Goal: Task Accomplishment & Management: Manage account settings

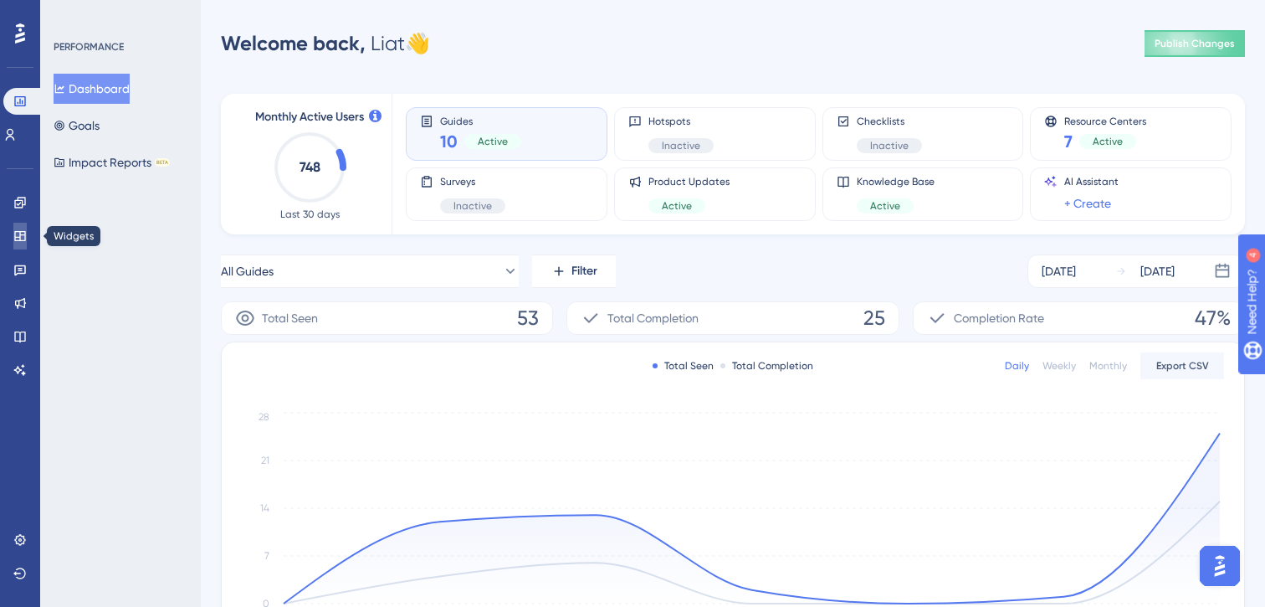
click at [23, 231] on icon at bounding box center [19, 236] width 11 height 10
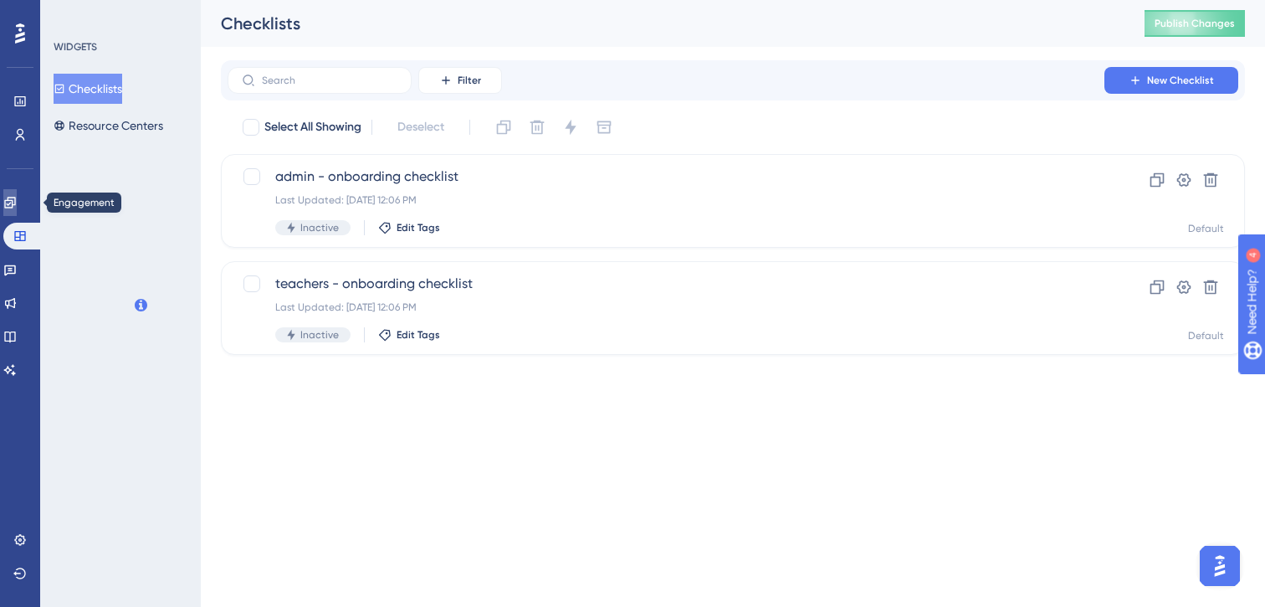
click at [17, 202] on icon at bounding box center [9, 202] width 13 height 13
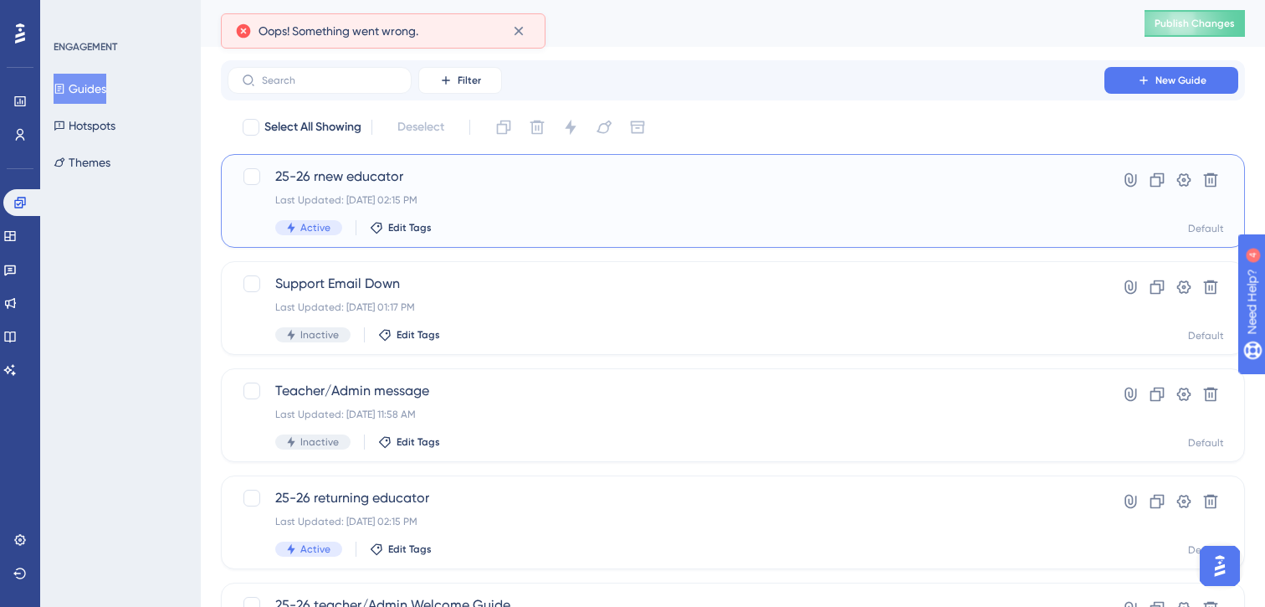
click at [568, 210] on div "25-26 rnew educator Last Updated: [DATE] 02:15 PM Active Edit Tags" at bounding box center [665, 201] width 781 height 69
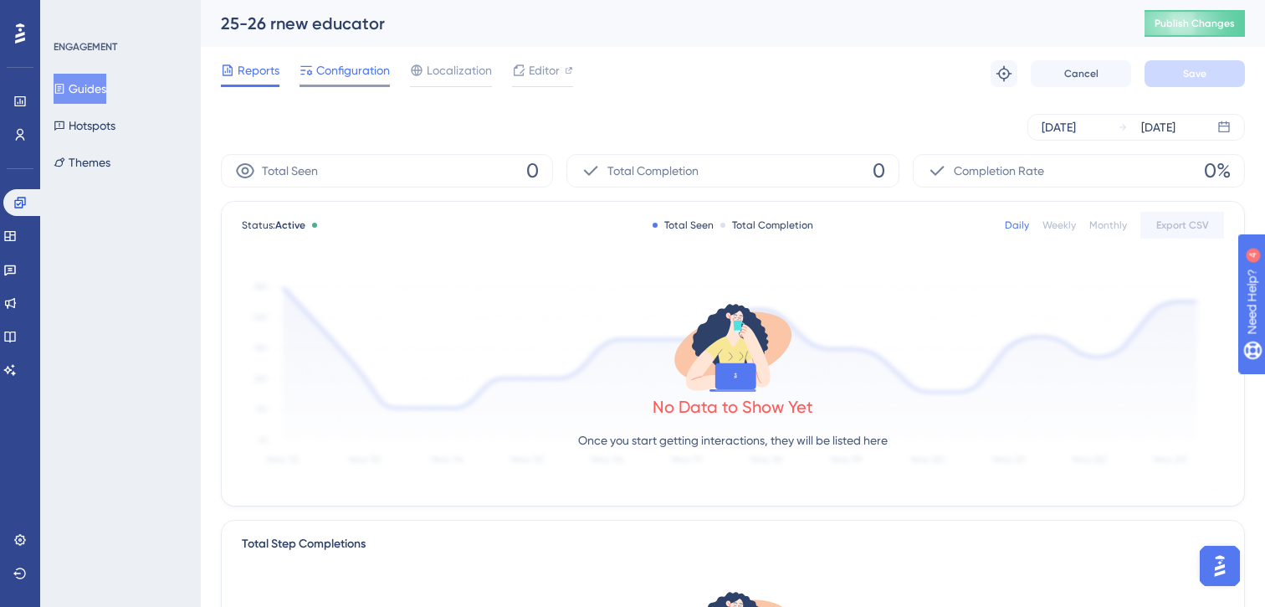
click at [338, 70] on span "Configuration" at bounding box center [353, 70] width 74 height 20
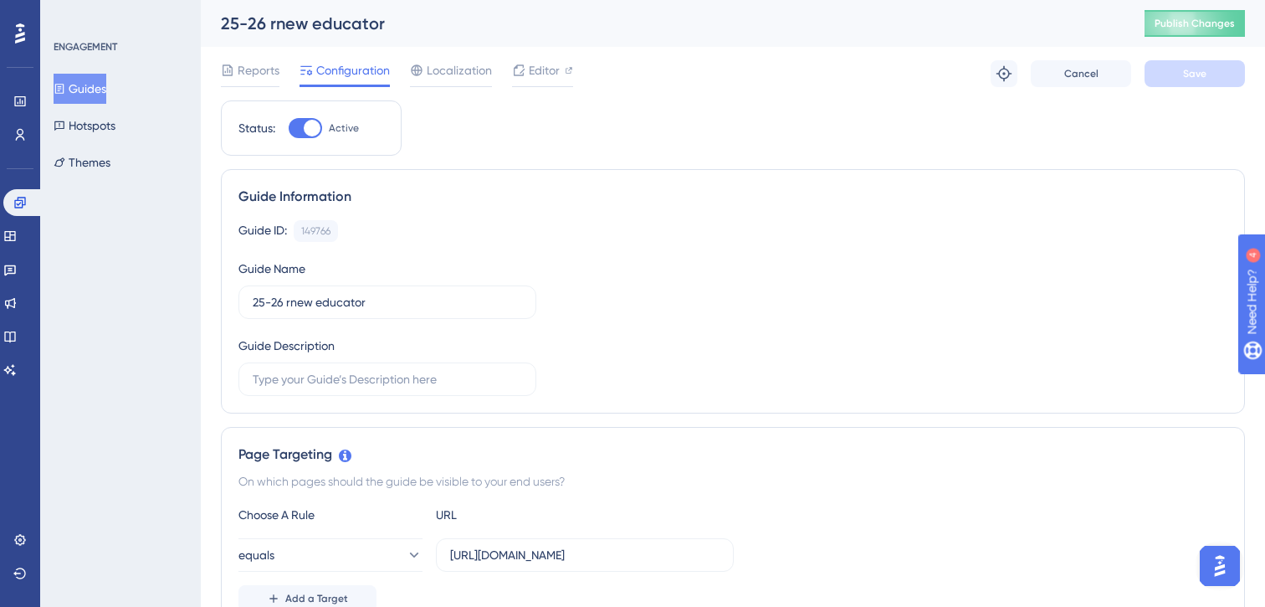
click at [303, 126] on div at bounding box center [305, 128] width 33 height 20
click at [289, 128] on input "Active" at bounding box center [288, 128] width 1 height 1
checkbox input "false"
click at [1191, 74] on span "Save" at bounding box center [1194, 73] width 23 height 13
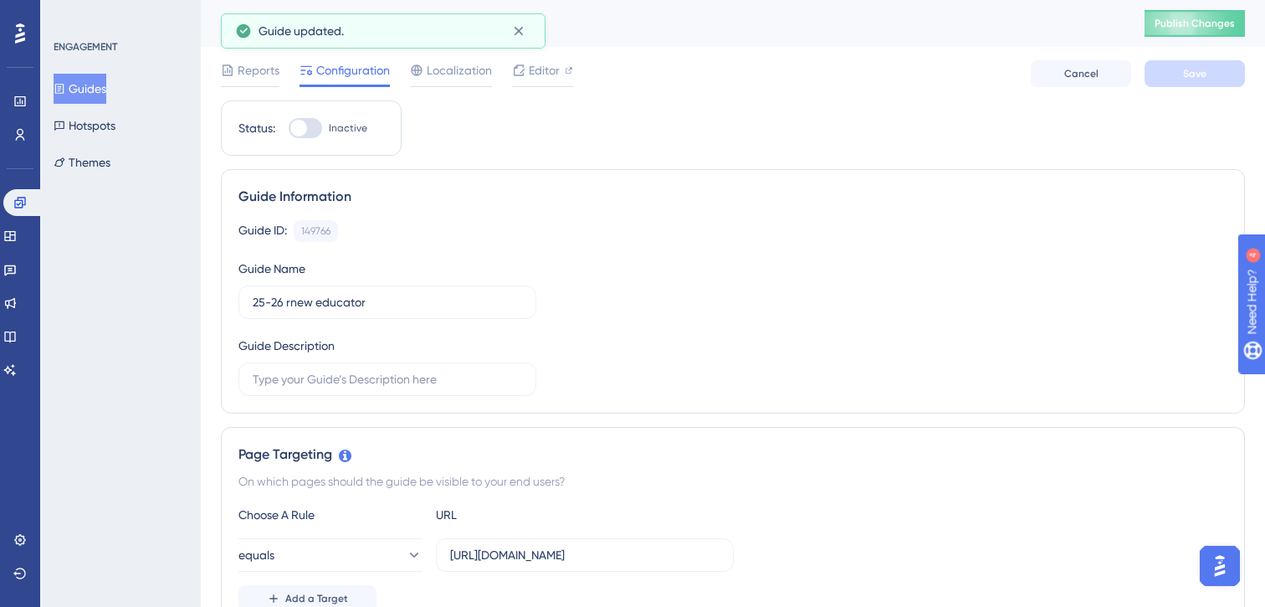
click at [105, 92] on button "Guides" at bounding box center [80, 89] width 53 height 30
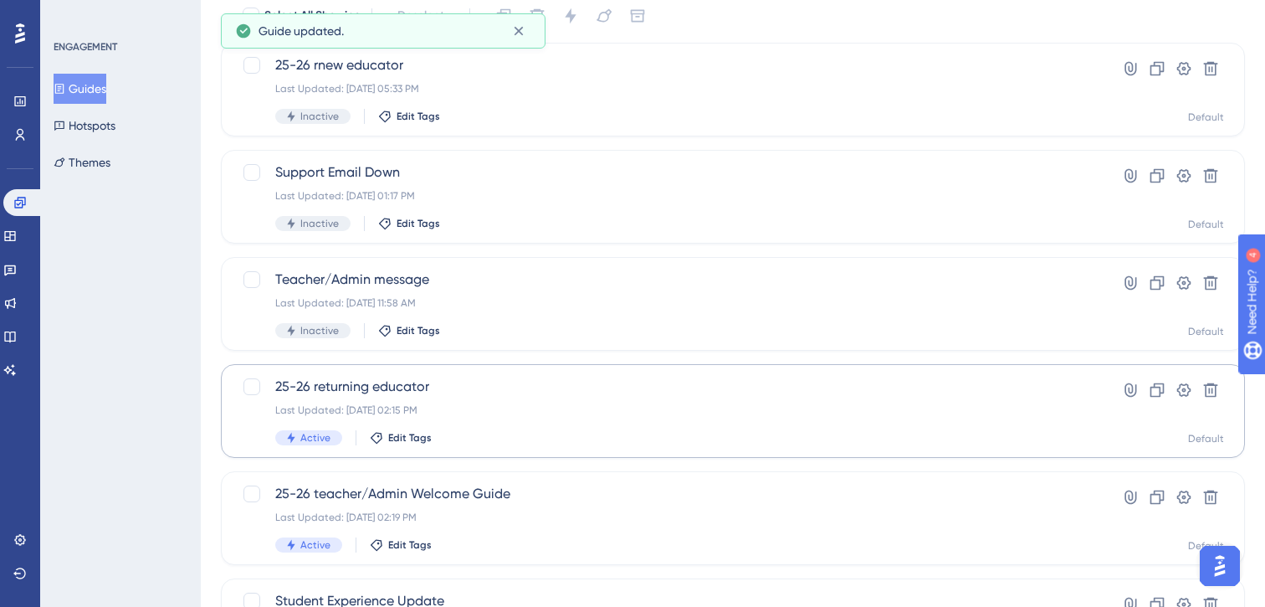
scroll to position [114, 0]
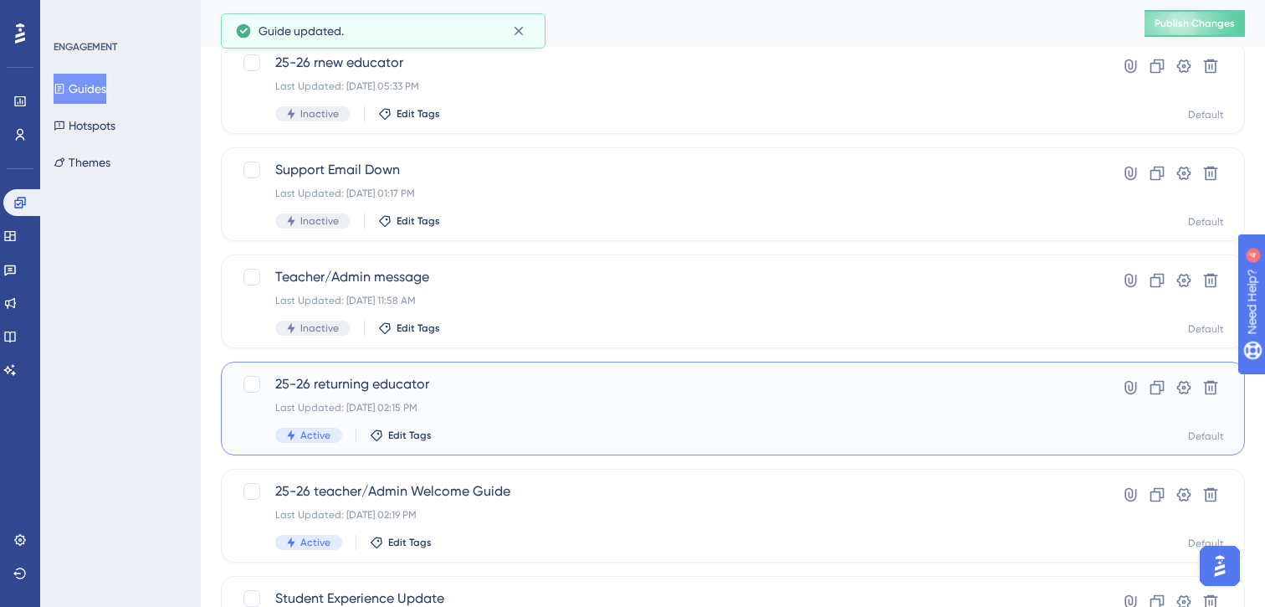
click at [455, 395] on div "25-26 returning educator Last Updated: [DATE] 02:15 PM Active Edit Tags" at bounding box center [665, 408] width 781 height 69
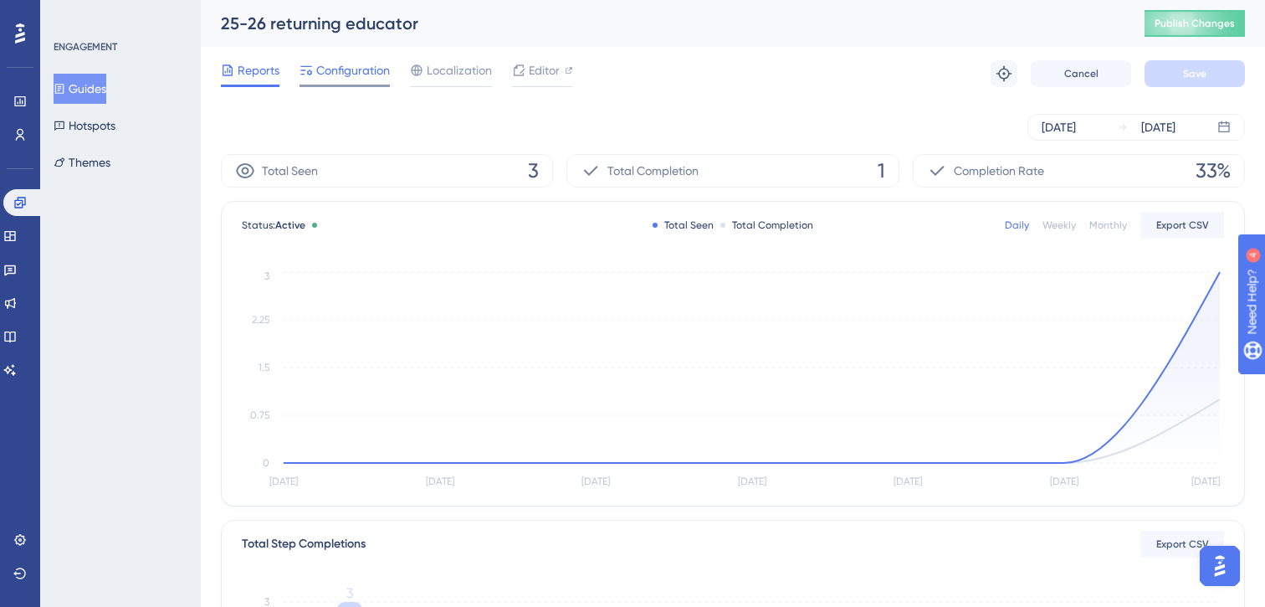
click at [322, 64] on span "Configuration" at bounding box center [353, 70] width 74 height 20
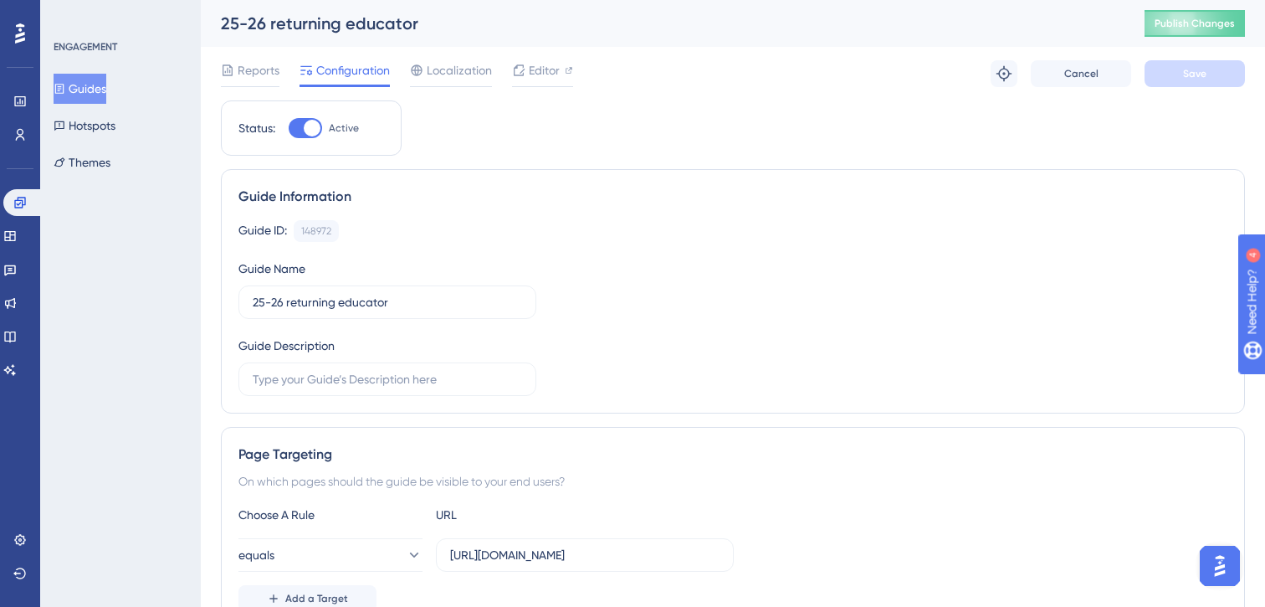
click at [325, 131] on label "Active" at bounding box center [324, 128] width 70 height 20
click at [289, 129] on input "Active" at bounding box center [288, 128] width 1 height 1
checkbox input "false"
click at [1194, 77] on span "Save" at bounding box center [1194, 73] width 23 height 13
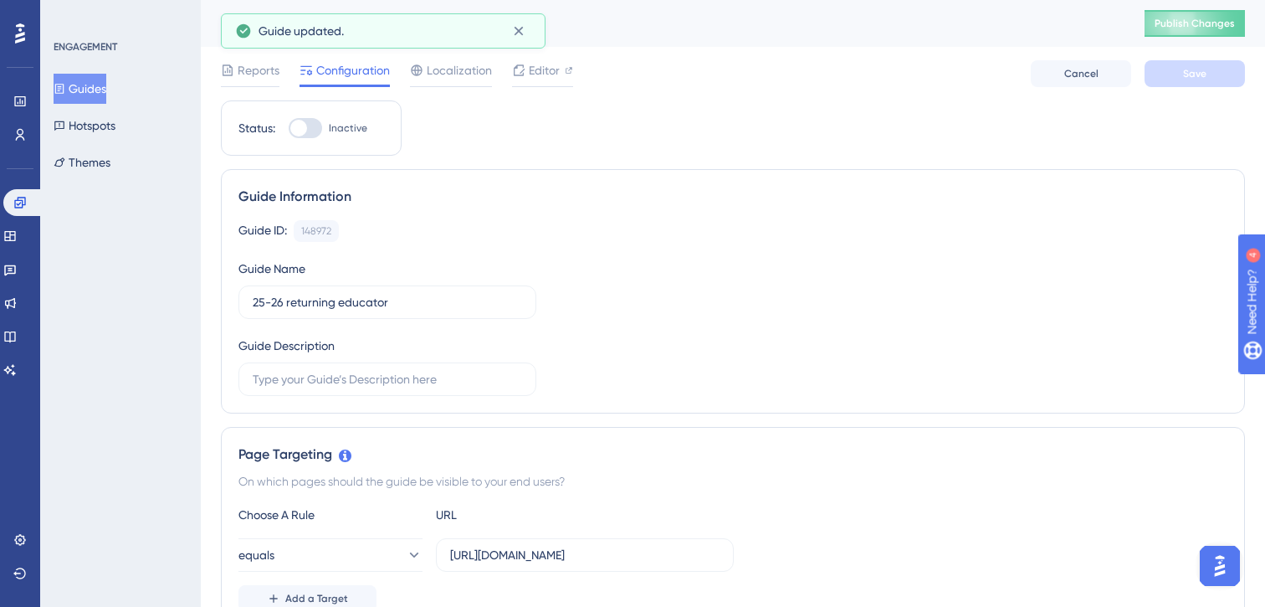
click at [78, 94] on button "Guides" at bounding box center [80, 89] width 53 height 30
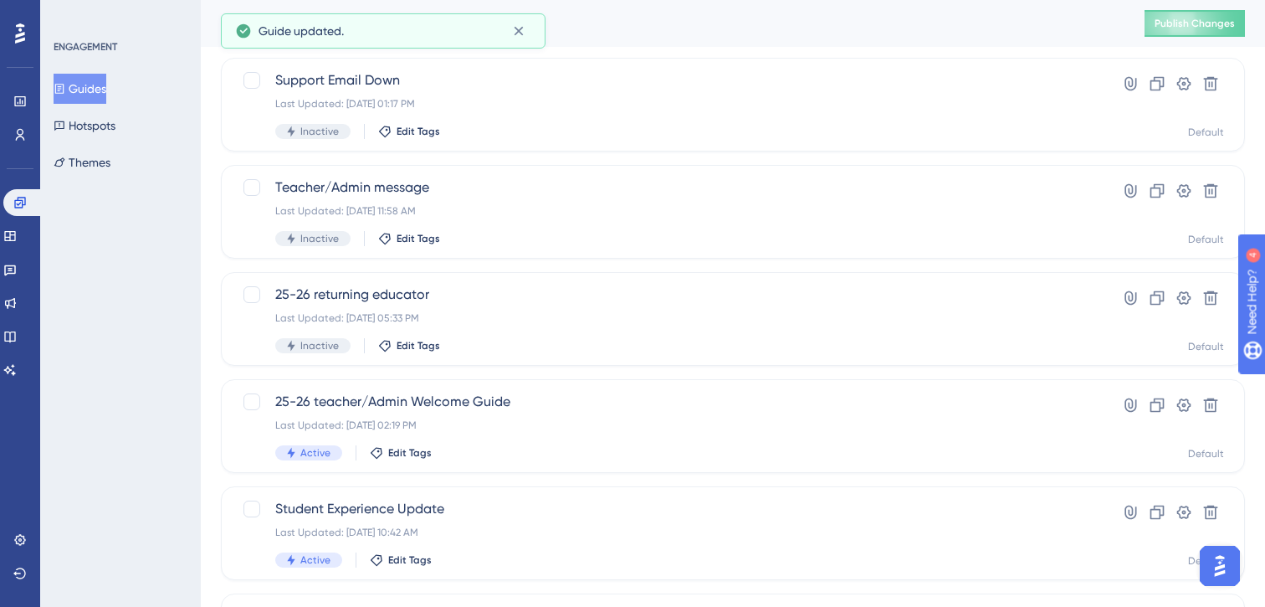
scroll to position [220, 0]
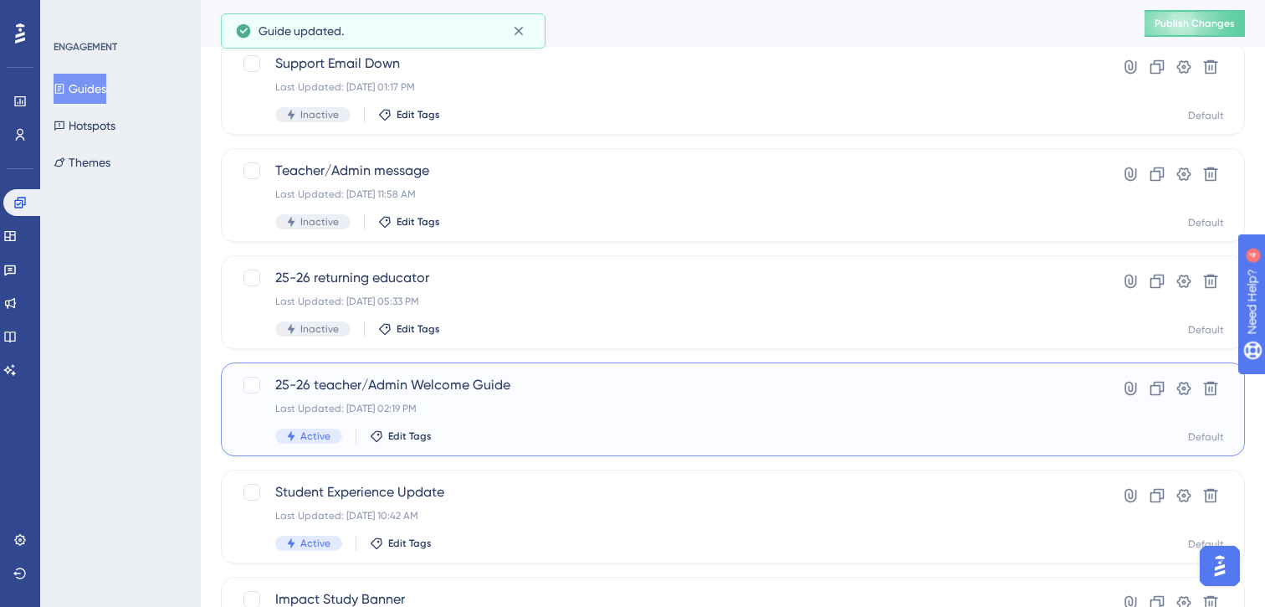
click at [457, 400] on div "25-26 teacher/Admin Welcome Guide Last Updated: [DATE] 02:19 PM Active Edit Tags" at bounding box center [665, 409] width 781 height 69
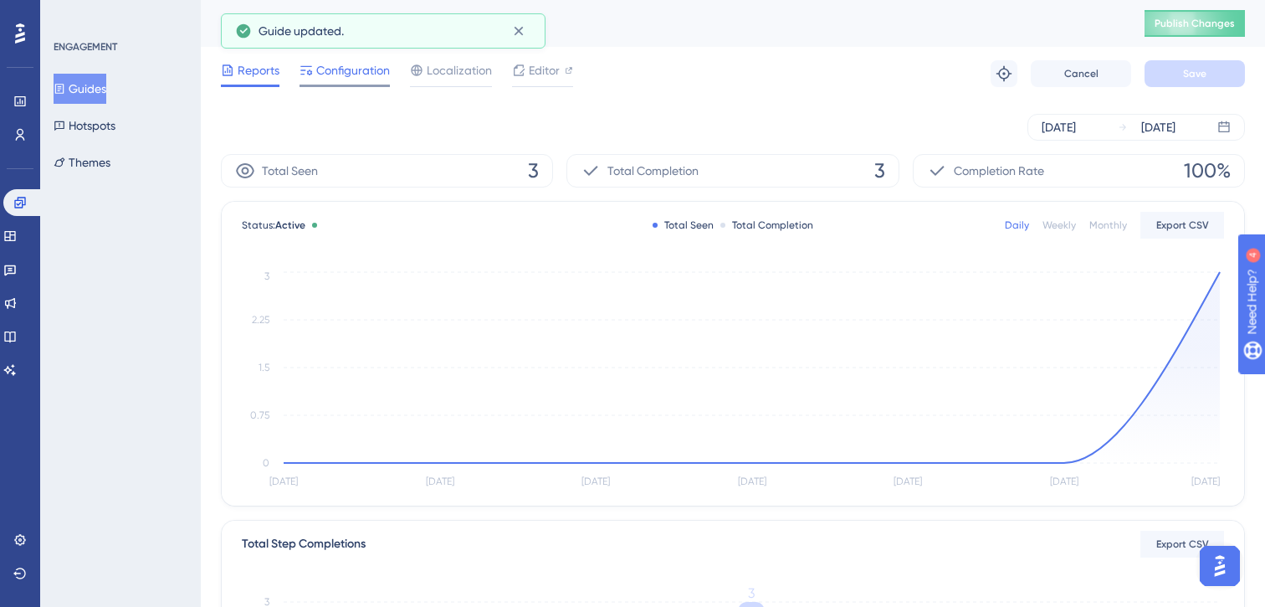
click at [333, 69] on span "Configuration" at bounding box center [353, 70] width 74 height 20
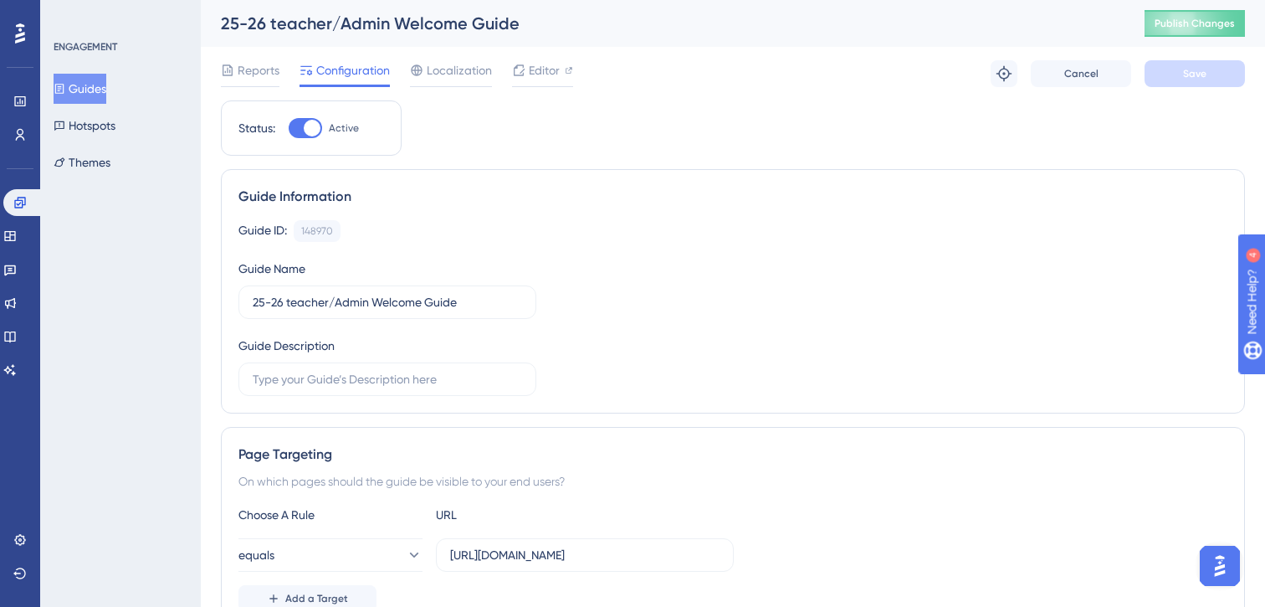
click at [301, 133] on div at bounding box center [305, 128] width 33 height 20
click at [289, 129] on input "Active" at bounding box center [288, 128] width 1 height 1
checkbox input "false"
click at [1176, 73] on button "Save" at bounding box center [1195, 73] width 100 height 27
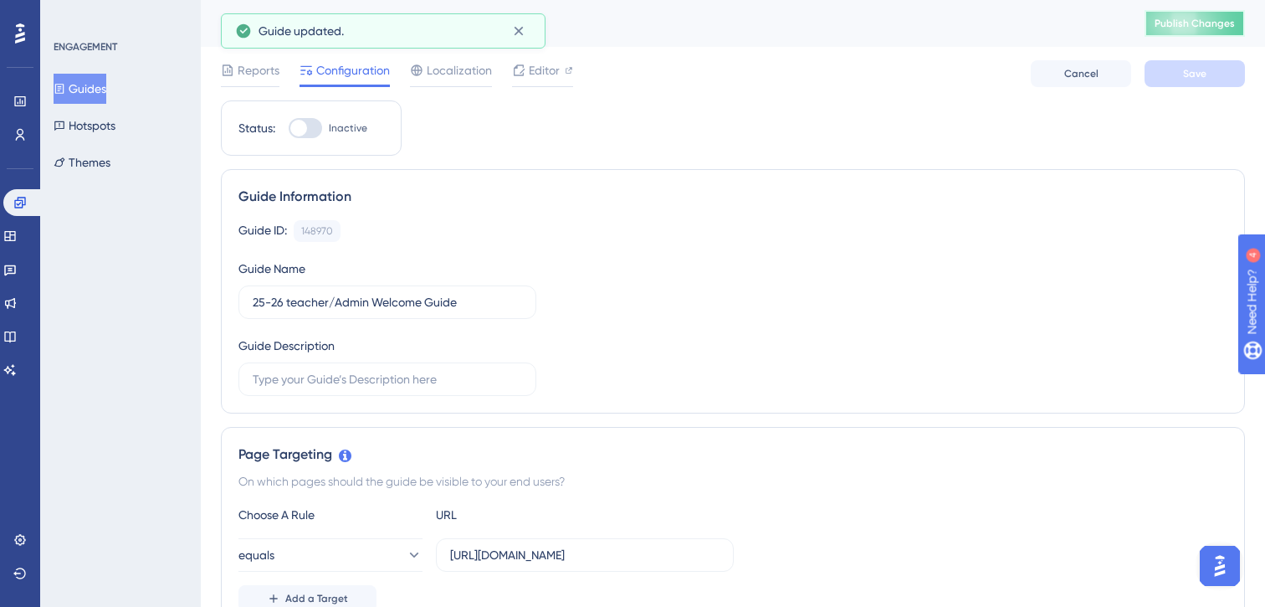
click at [1192, 23] on span "Publish Changes" at bounding box center [1195, 23] width 80 height 13
click at [519, 27] on icon at bounding box center [518, 31] width 17 height 17
